Goal: Task Accomplishment & Management: Manage account settings

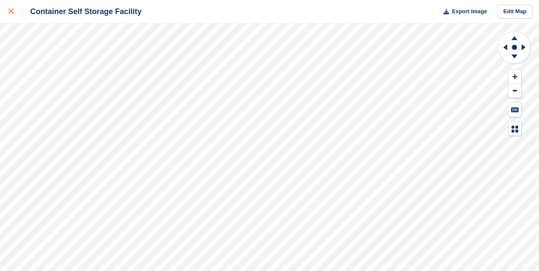
click at [8, 8] on link at bounding box center [11, 11] width 23 height 23
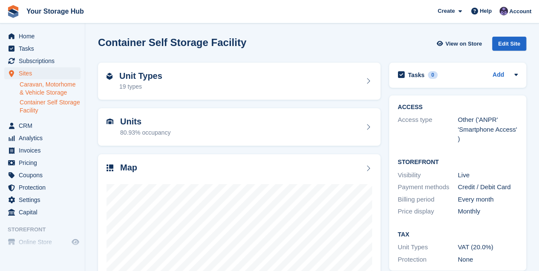
click at [39, 87] on link "Caravan, Motorhome & Vehicle Storage" at bounding box center [50, 88] width 61 height 16
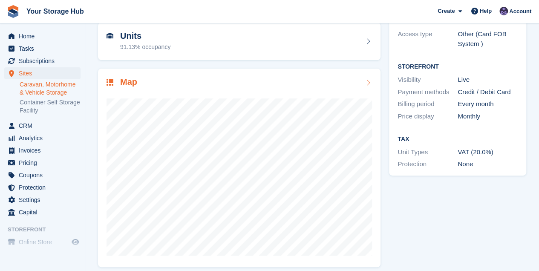
scroll to position [92, 0]
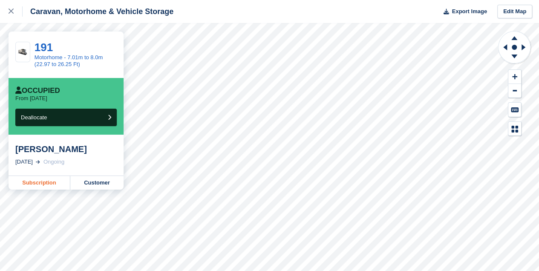
click at [51, 184] on link "Subscription" at bounding box center [40, 183] width 62 height 14
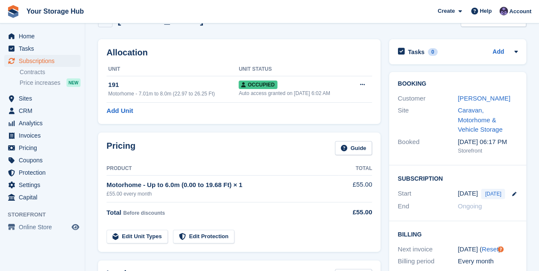
scroll to position [57, 0]
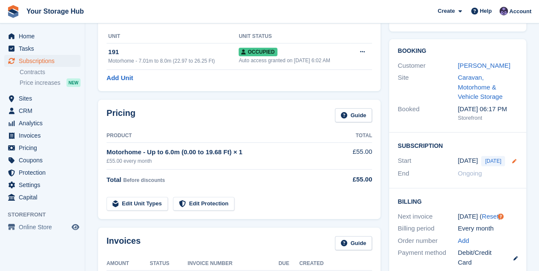
click at [511, 159] on icon at bounding box center [513, 161] width 4 height 4
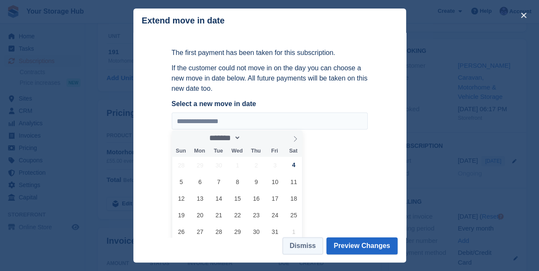
click at [315, 245] on button "Dismiss" at bounding box center [302, 245] width 40 height 17
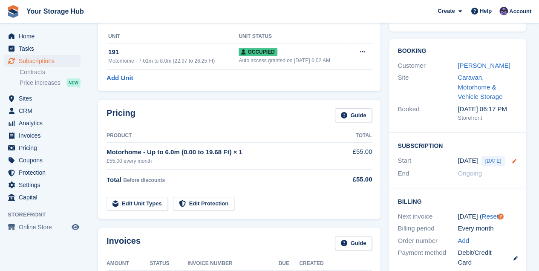
click at [511, 159] on icon at bounding box center [513, 161] width 4 height 4
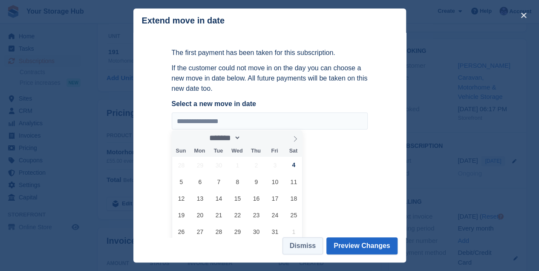
click at [309, 244] on button "Dismiss" at bounding box center [302, 245] width 40 height 17
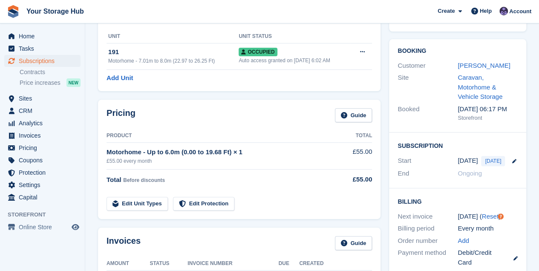
click at [148, 153] on div "Motorhome - Up to 6.0m (0.00 to 19.68 Ft) × 1" at bounding box center [222, 152] width 232 height 10
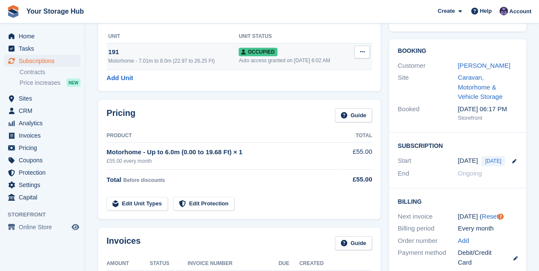
click at [365, 52] on button at bounding box center [362, 52] width 16 height 13
click at [194, 57] on div "Motorhome - 7.01m to 8.0m (22.97 to 26.25 Ft)" at bounding box center [173, 61] width 130 height 8
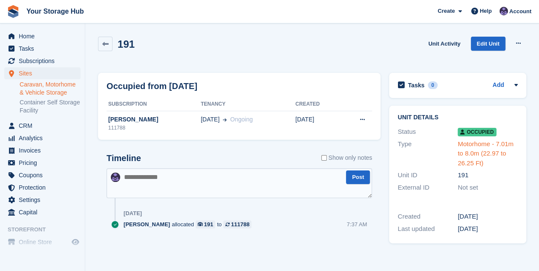
click at [504, 147] on link "Motorhome - 7.01m to 8.0m (22.97 to 26.25 Ft)" at bounding box center [485, 153] width 56 height 26
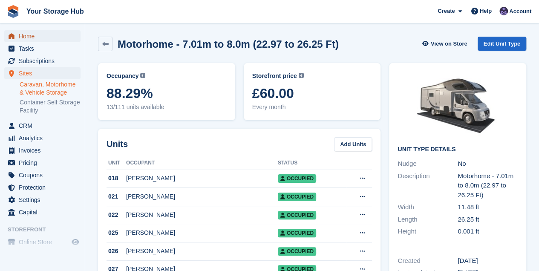
click at [17, 35] on link "Home" at bounding box center [42, 36] width 76 height 12
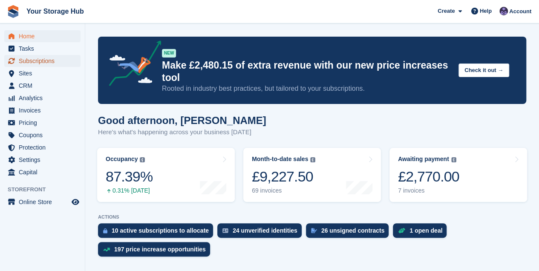
click at [41, 61] on span "Subscriptions" at bounding box center [44, 61] width 51 height 12
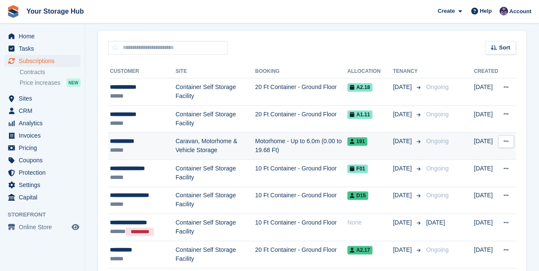
scroll to position [170, 0]
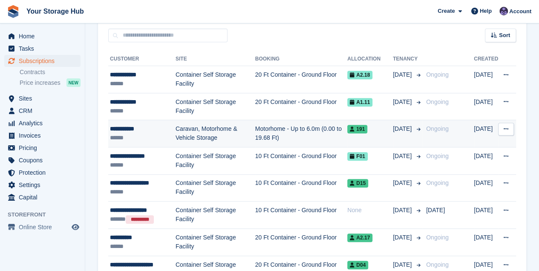
click at [141, 135] on div "******" at bounding box center [143, 137] width 66 height 9
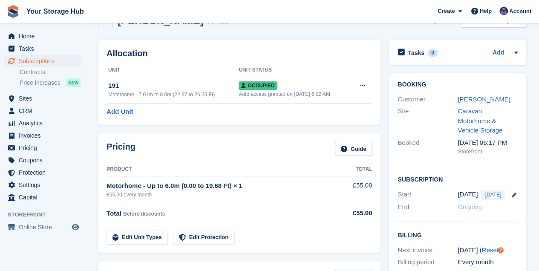
scroll to position [57, 0]
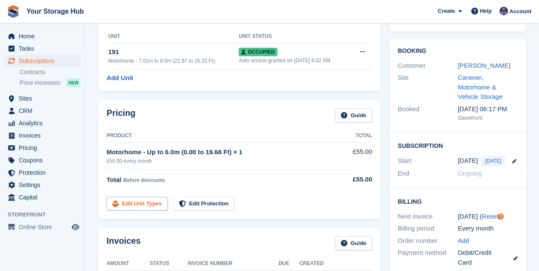
click at [135, 201] on link "Edit Unit Types" at bounding box center [136, 204] width 61 height 14
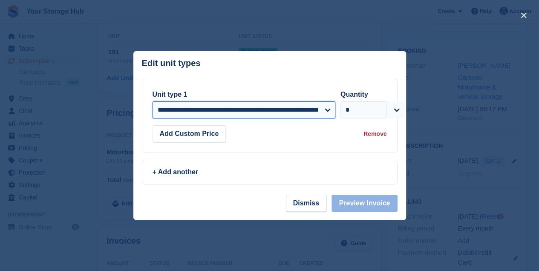
click at [215, 112] on select "**********" at bounding box center [243, 109] width 183 height 17
select select "*****"
click at [152, 101] on select "**********" at bounding box center [243, 109] width 183 height 17
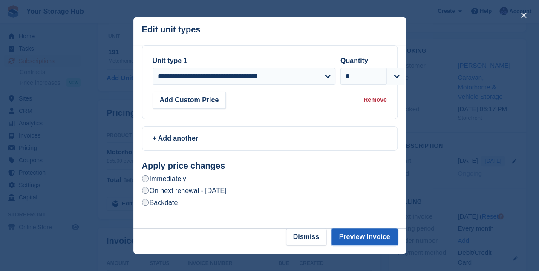
click at [345, 238] on button "Preview Invoice" at bounding box center [364, 236] width 66 height 17
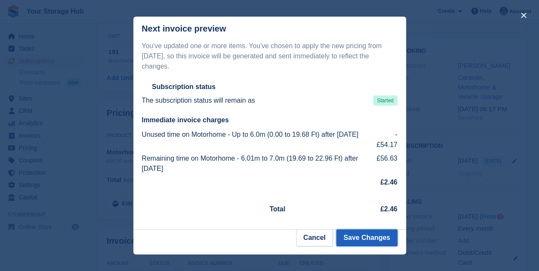
click at [357, 236] on button "Save Changes" at bounding box center [366, 237] width 61 height 17
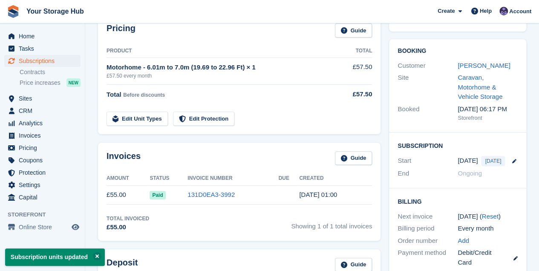
scroll to position [0, 0]
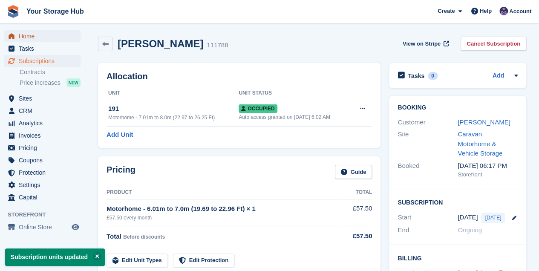
click at [46, 37] on span "Home" at bounding box center [44, 36] width 51 height 12
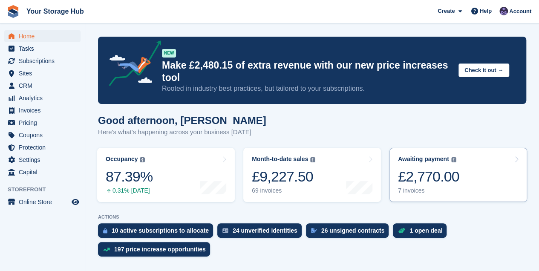
click at [408, 175] on div "£2,770.00" at bounding box center [428, 176] width 61 height 17
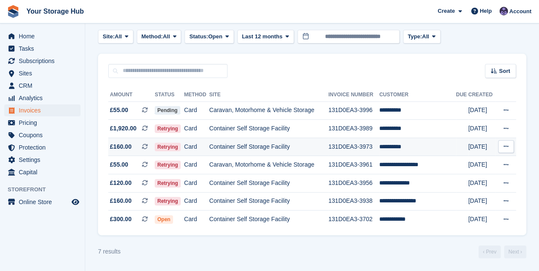
scroll to position [42, 0]
click at [36, 43] on span "Tasks" at bounding box center [44, 49] width 51 height 12
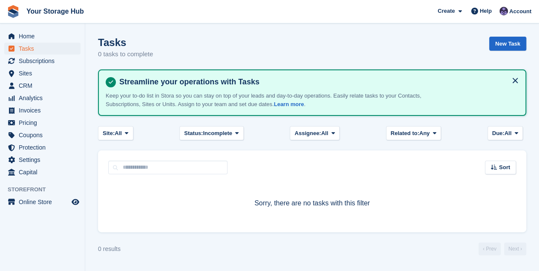
click at [35, 40] on span "Home" at bounding box center [44, 36] width 51 height 12
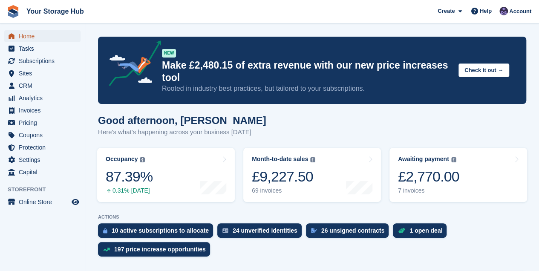
click at [28, 36] on span "Home" at bounding box center [44, 36] width 51 height 12
